Goal: Task Accomplishment & Management: Use online tool/utility

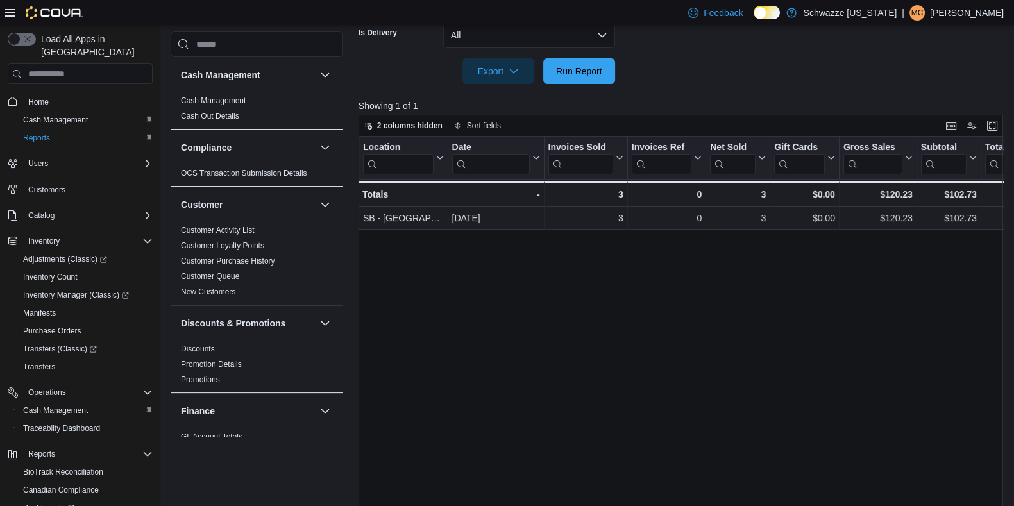
scroll to position [847, 0]
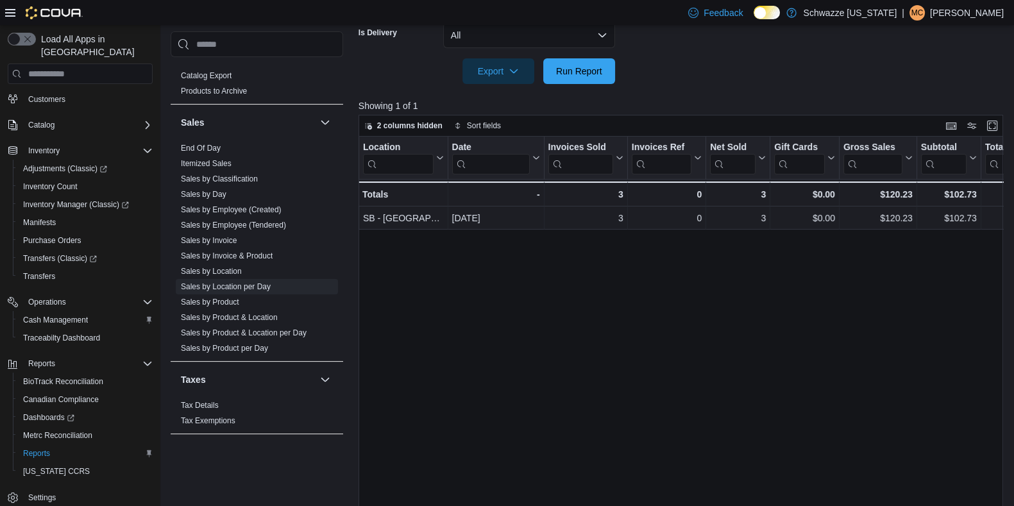
click at [552, 86] on div at bounding box center [684, 91] width 651 height 15
click at [556, 81] on span "Run Report" at bounding box center [579, 71] width 56 height 26
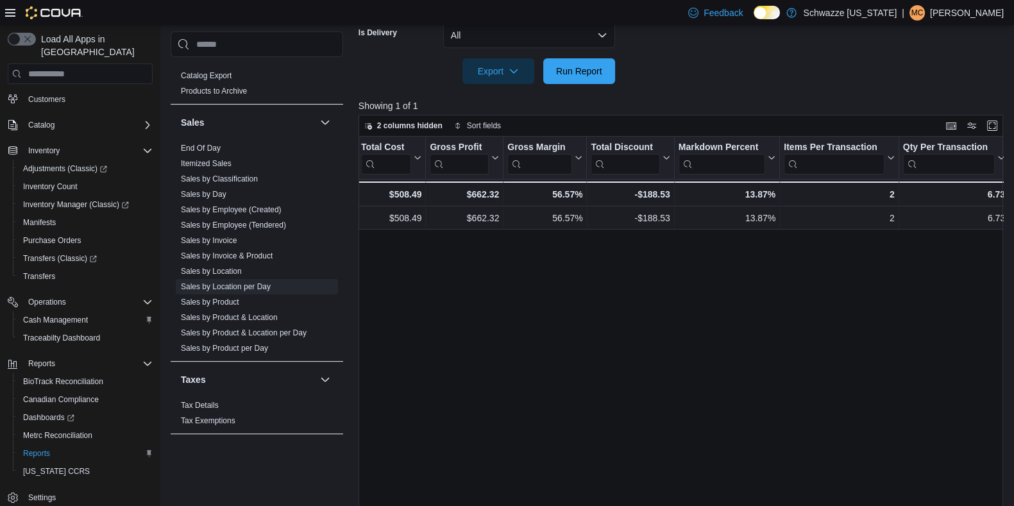
scroll to position [0, 776]
click at [634, 222] on div "-$188.53" at bounding box center [628, 218] width 79 height 15
click at [689, 278] on div "Location Click to view column header actions Date Click to view column header a…" at bounding box center [684, 329] width 651 height 384
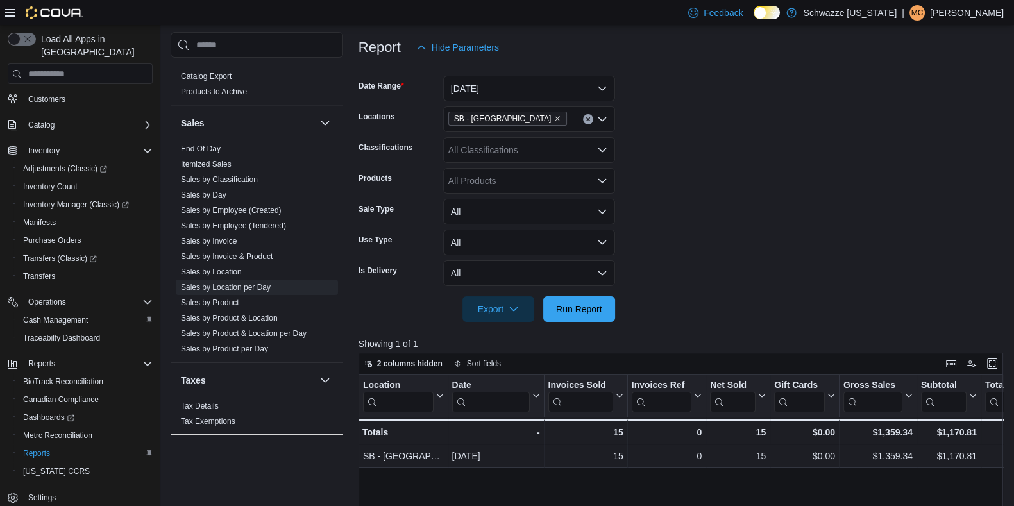
scroll to position [147, 0]
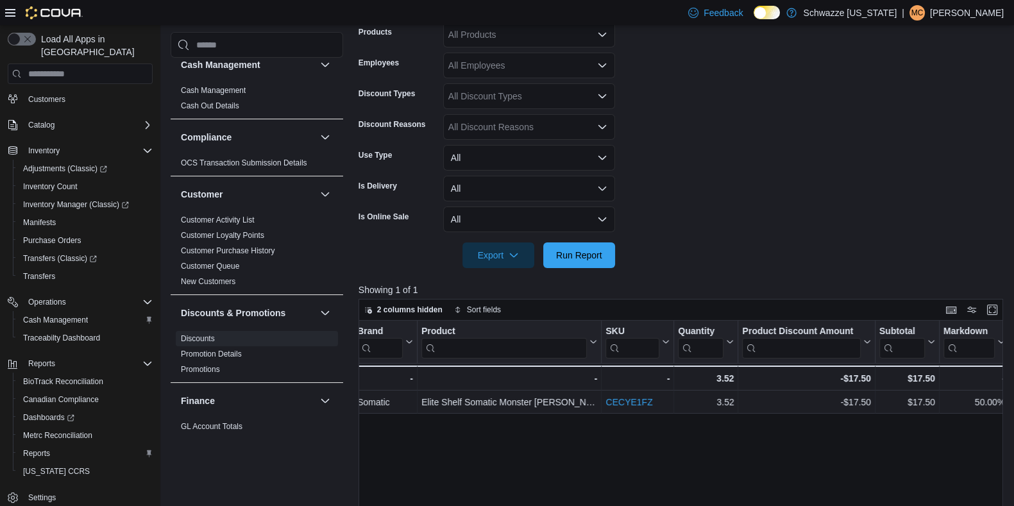
scroll to position [295, 0]
click at [581, 254] on span "Run Report" at bounding box center [579, 254] width 46 height 13
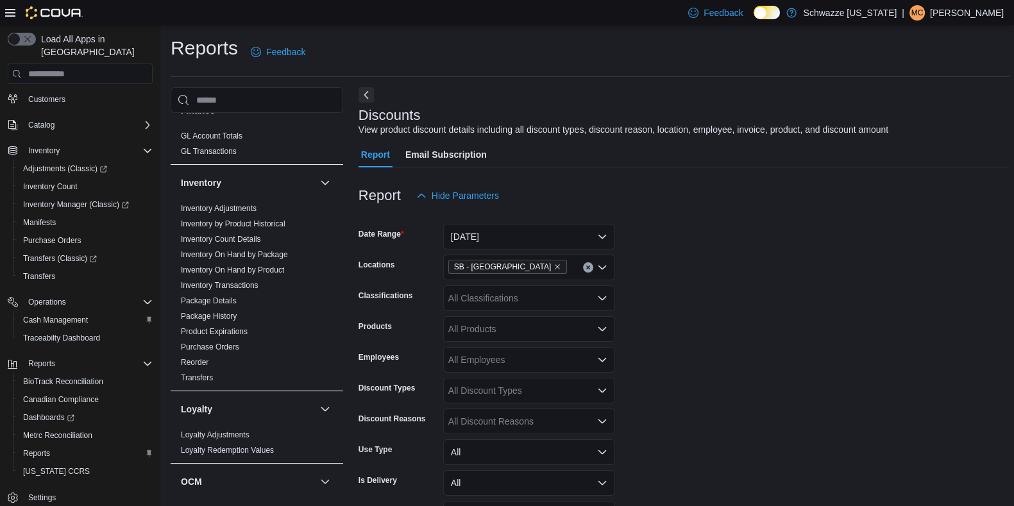
scroll to position [640, 0]
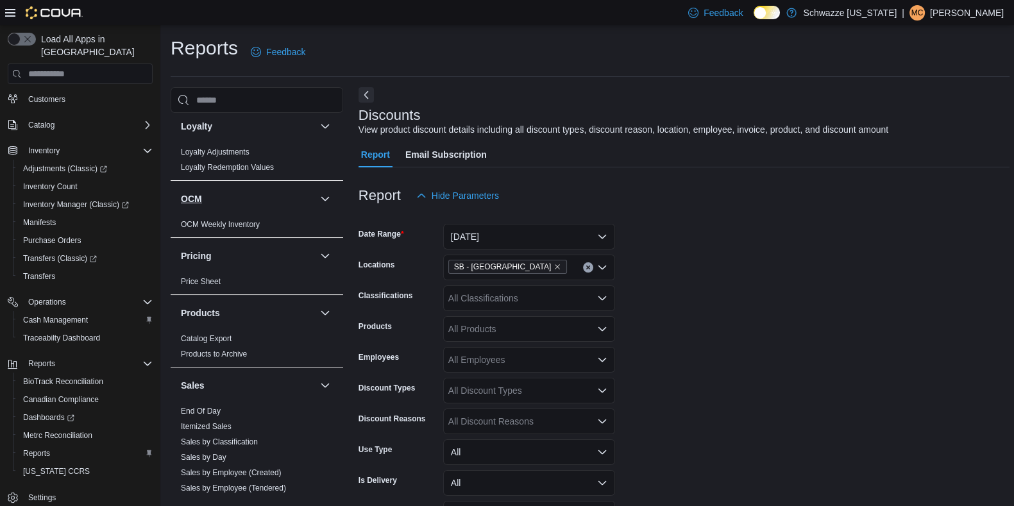
click at [219, 195] on button "OCM" at bounding box center [248, 198] width 134 height 13
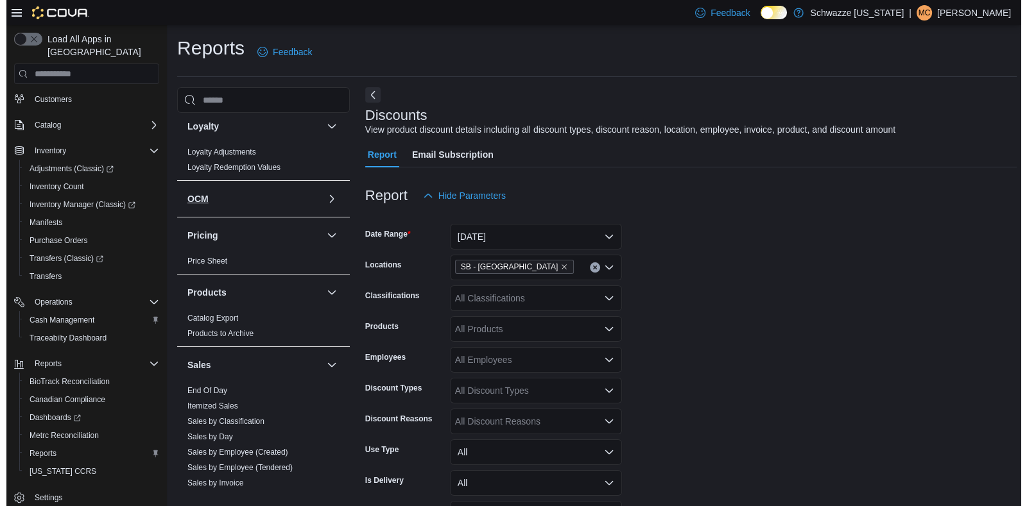
scroll to position [840, 0]
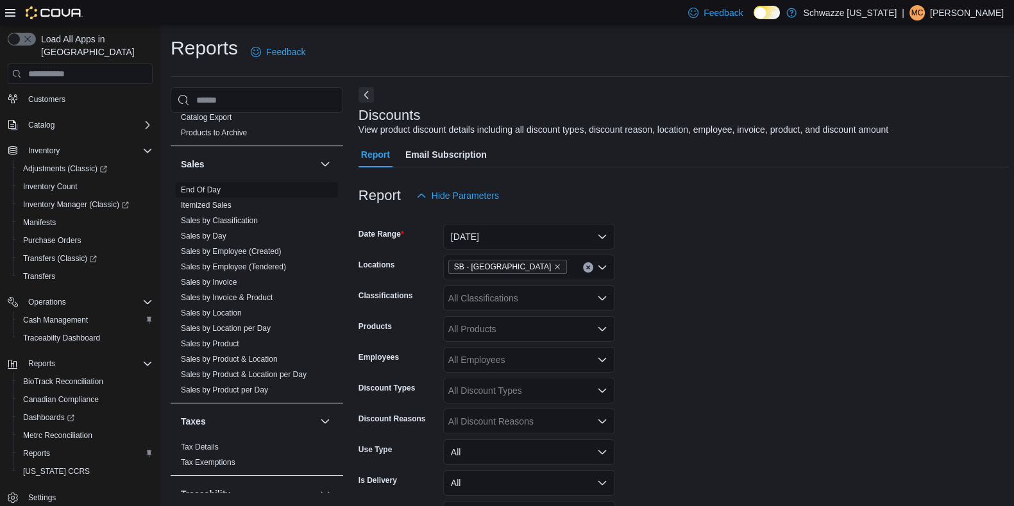
click at [212, 185] on link "End Of Day" at bounding box center [201, 189] width 40 height 9
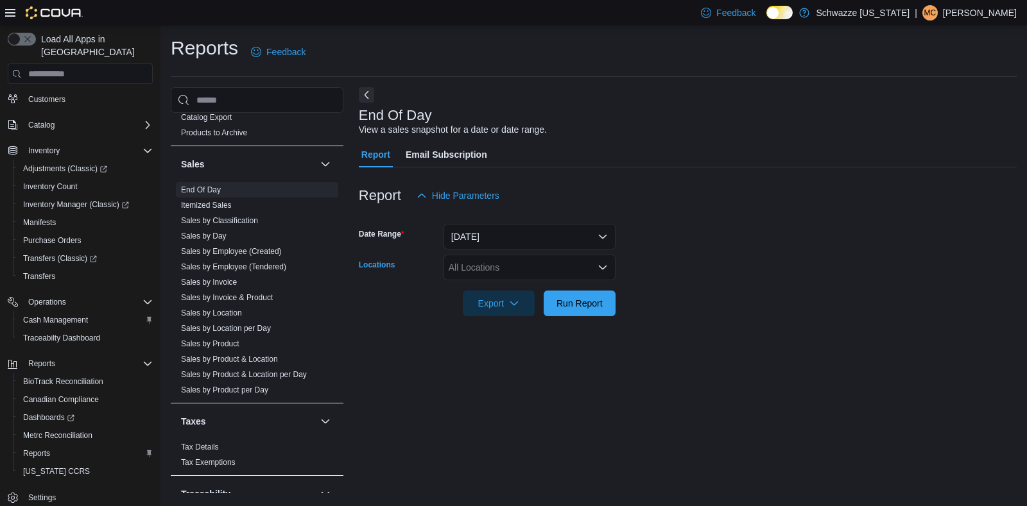
click at [524, 266] on div "All Locations" at bounding box center [529, 268] width 172 height 26
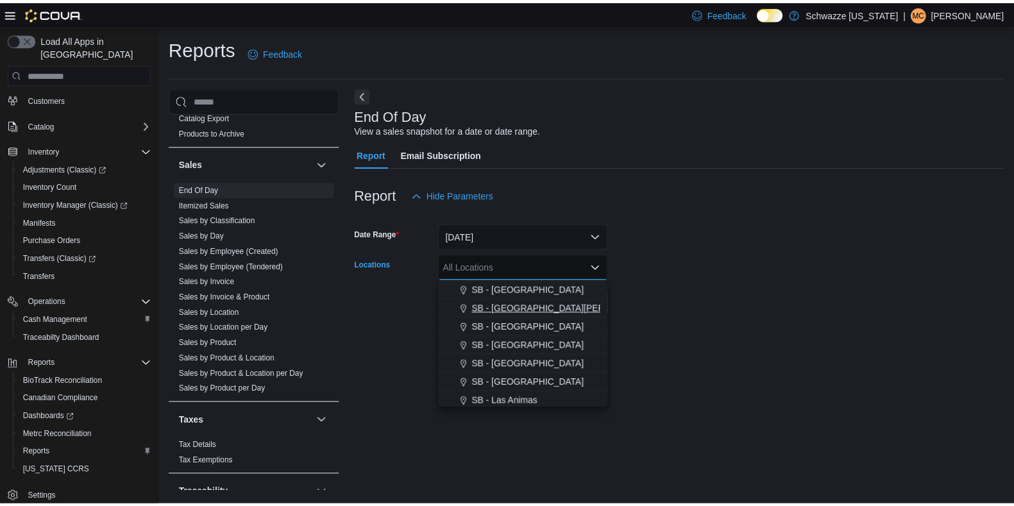
scroll to position [335, 0]
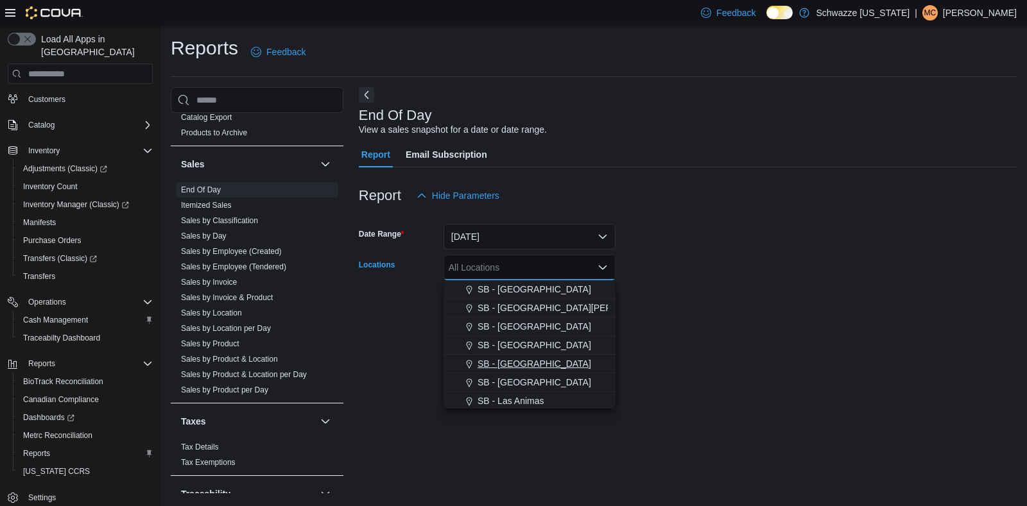
click at [533, 358] on span "SB - [GEOGRAPHIC_DATA]" at bounding box center [534, 363] width 114 height 13
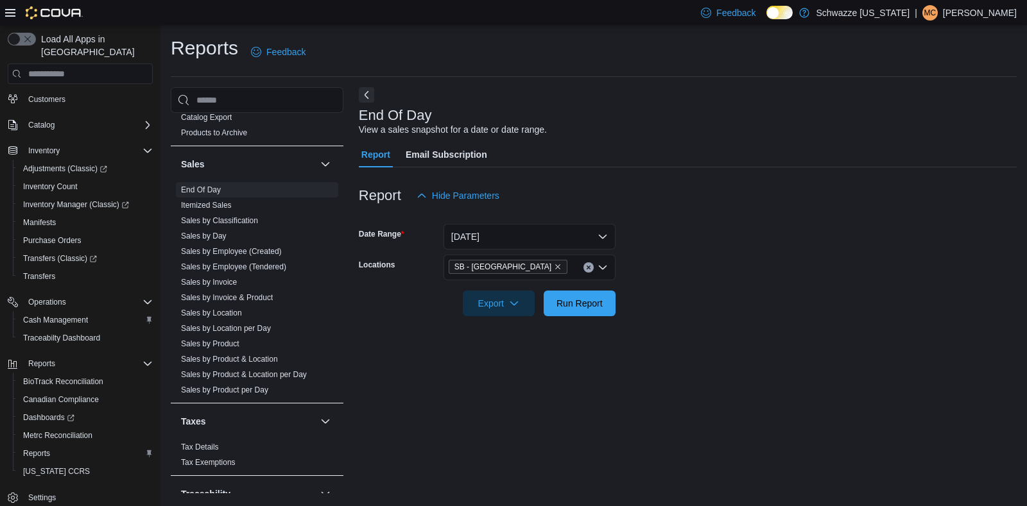
click at [704, 325] on div at bounding box center [688, 323] width 658 height 15
click at [608, 302] on button "Run Report" at bounding box center [579, 303] width 72 height 26
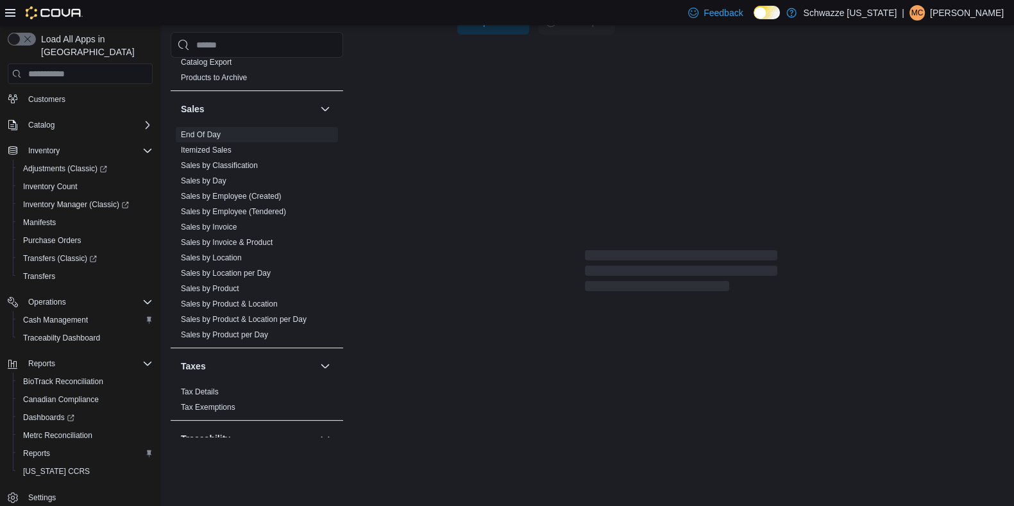
scroll to position [228, 0]
